Goal: Information Seeking & Learning: Compare options

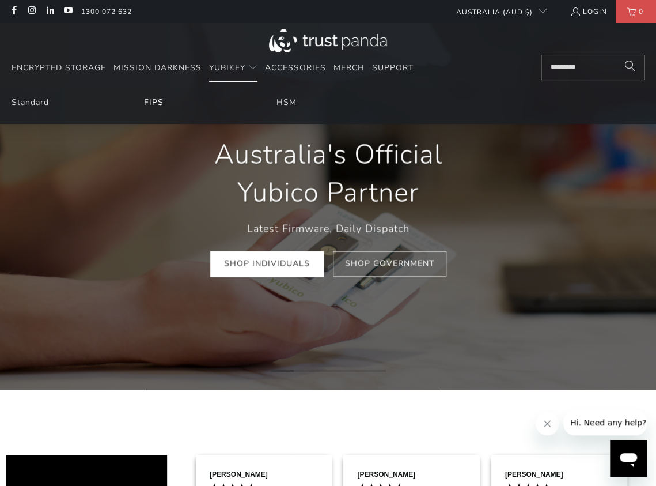
click at [146, 103] on link "FIPS" at bounding box center [154, 102] width 20 height 11
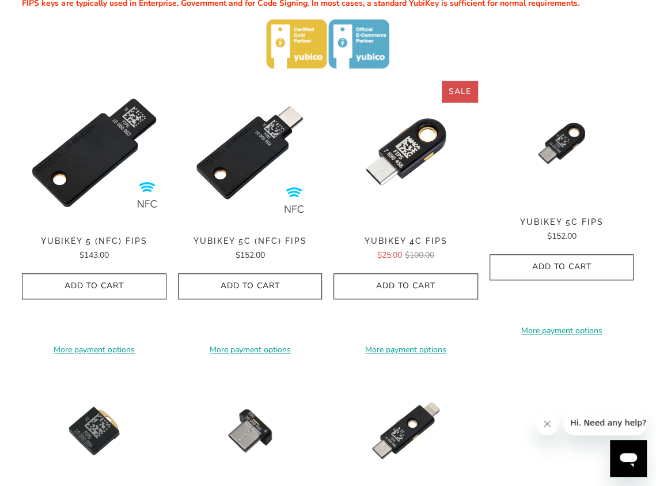
scroll to position [413, 0]
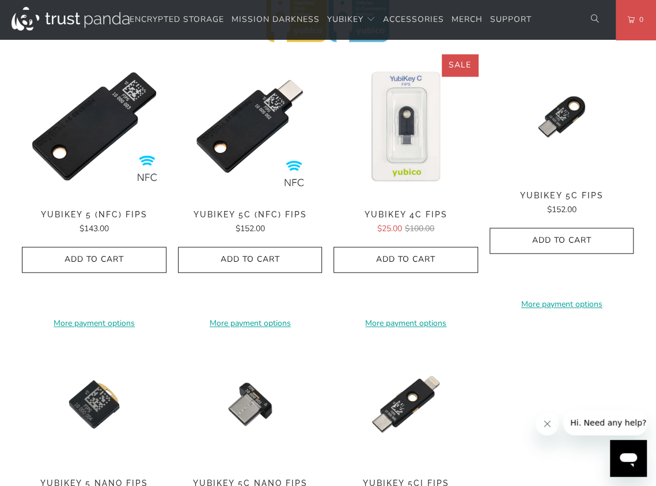
click at [417, 141] on img at bounding box center [406, 126] width 145 height 145
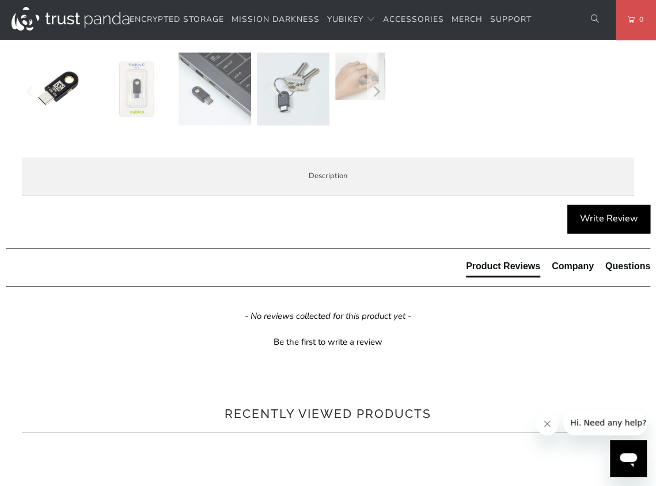
scroll to position [474, 0]
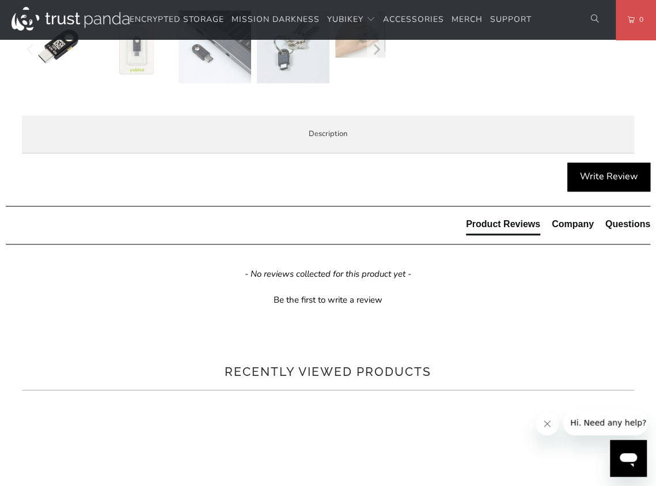
drag, startPoint x: 109, startPoint y: 268, endPoint x: 44, endPoint y: 255, distance: 67.0
click at [0, 0] on div "The YubiKey 4C FIPS Series is a hardware based authentication solution that pro…" at bounding box center [0, 0] width 0 height 0
copy span "This is a legacy product and has been superseded by the YubiKey 5 FIPS Series. …"
drag, startPoint x: 299, startPoint y: 377, endPoint x: 45, endPoint y: 361, distance: 254.6
click at [0, 0] on div "The YubiKey 4C FIPS Series is a hardware based authentication solution that pro…" at bounding box center [0, 0] width 0 height 0
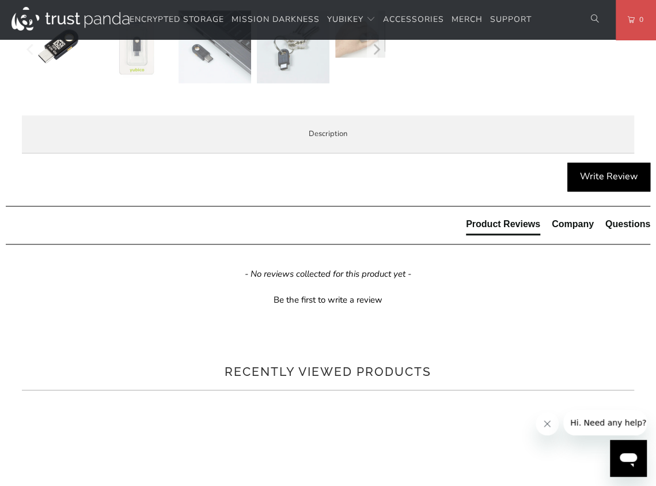
copy span "You should only purchase FIPS keys if your organisation specifically requires t…"
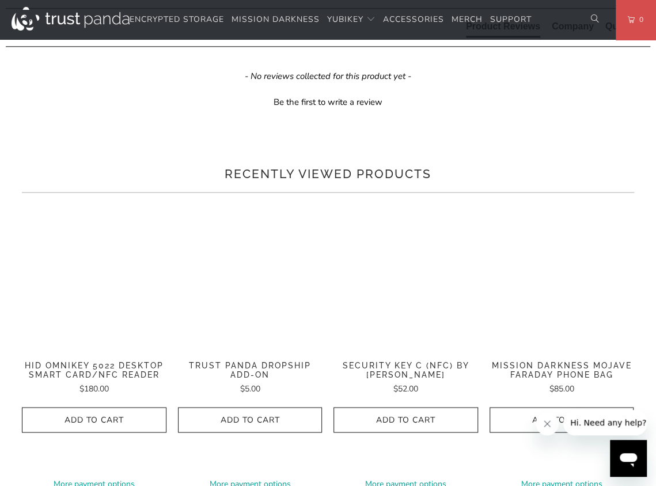
scroll to position [672, 0]
click at [0, 0] on p "Strong Authentication The YubiKey offers superior security by combining hardwar…" at bounding box center [0, 0] width 0 height 0
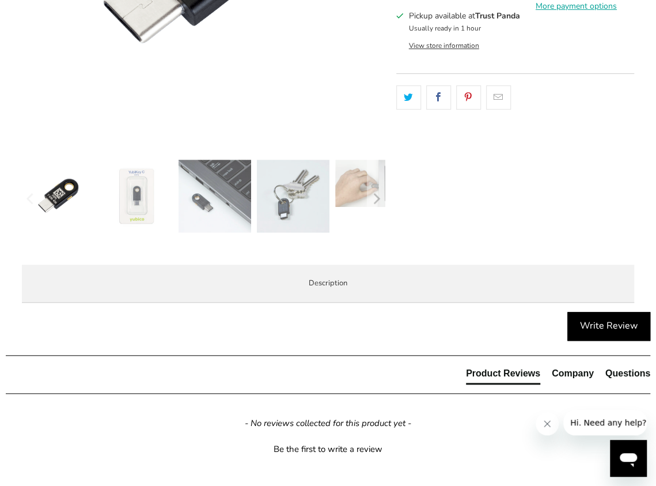
scroll to position [332, 0]
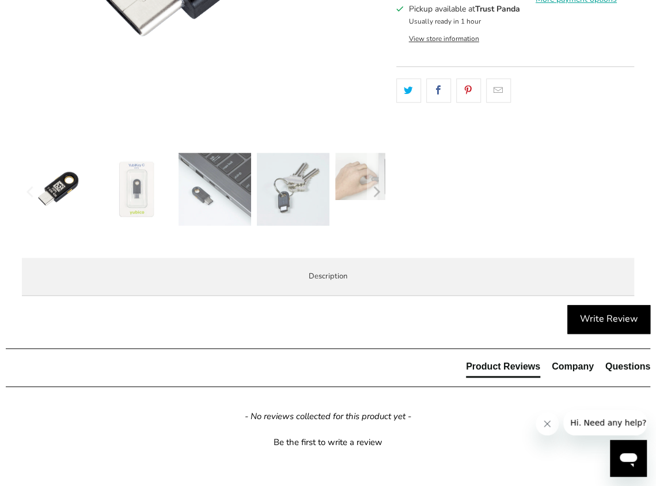
click at [0, 0] on span "Specifications" at bounding box center [0, 0] width 0 height 0
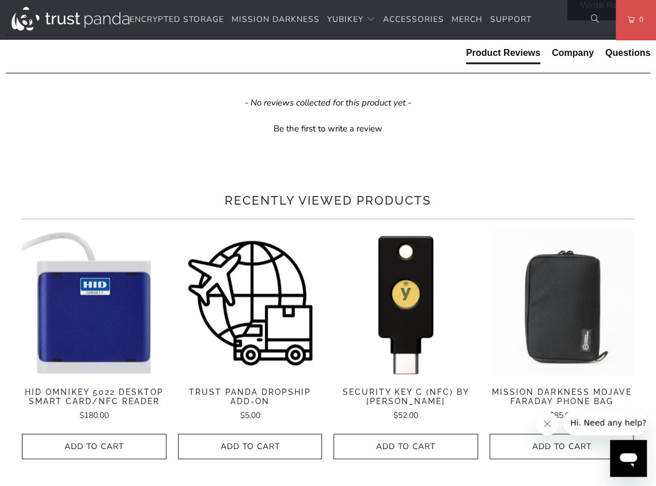
scroll to position [647, 0]
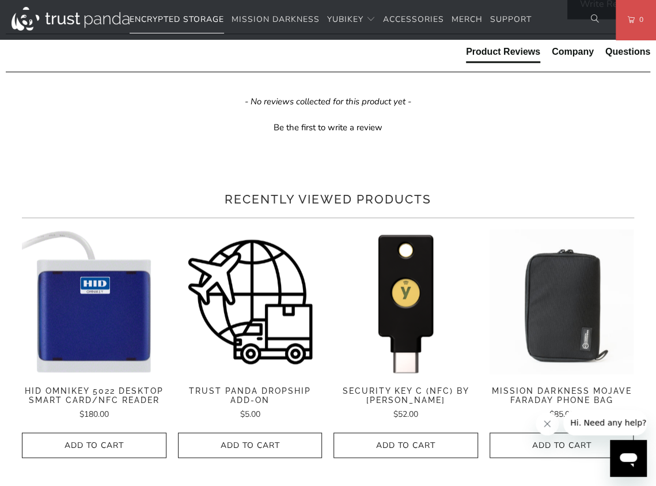
click at [189, 21] on span "Encrypted Storage" at bounding box center [177, 19] width 94 height 11
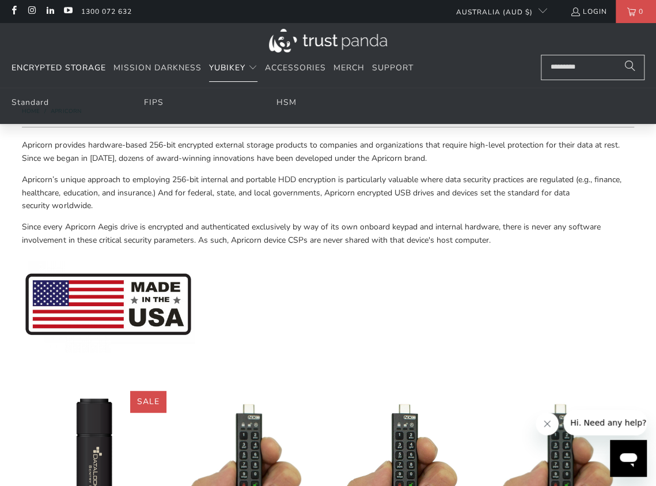
click at [237, 66] on span "YubiKey" at bounding box center [227, 67] width 36 height 11
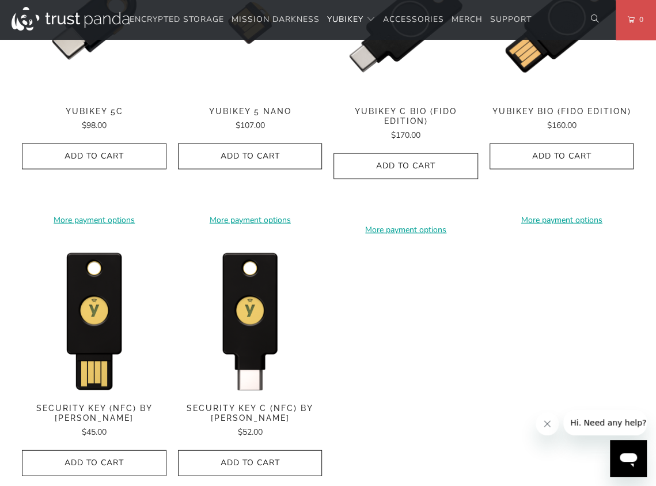
scroll to position [974, 0]
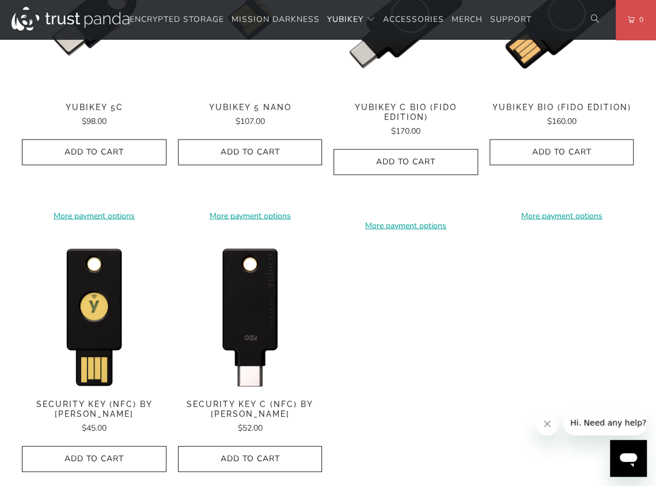
click at [285, 328] on img at bounding box center [250, 315] width 145 height 145
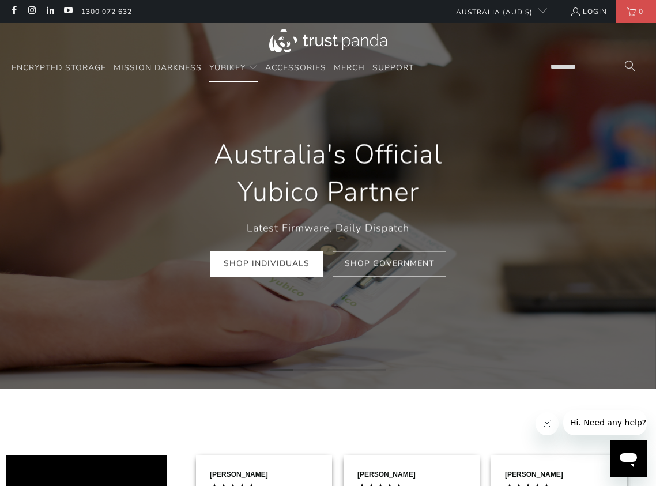
click at [574, 66] on input "Search..." at bounding box center [592, 67] width 104 height 25
type input "***"
click at [615, 55] on button "Search" at bounding box center [629, 67] width 29 height 25
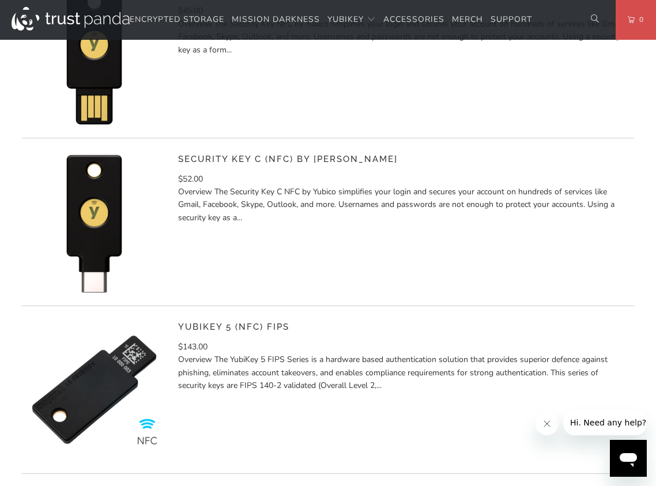
scroll to position [651, 0]
